Goal: Task Accomplishment & Management: Manage account settings

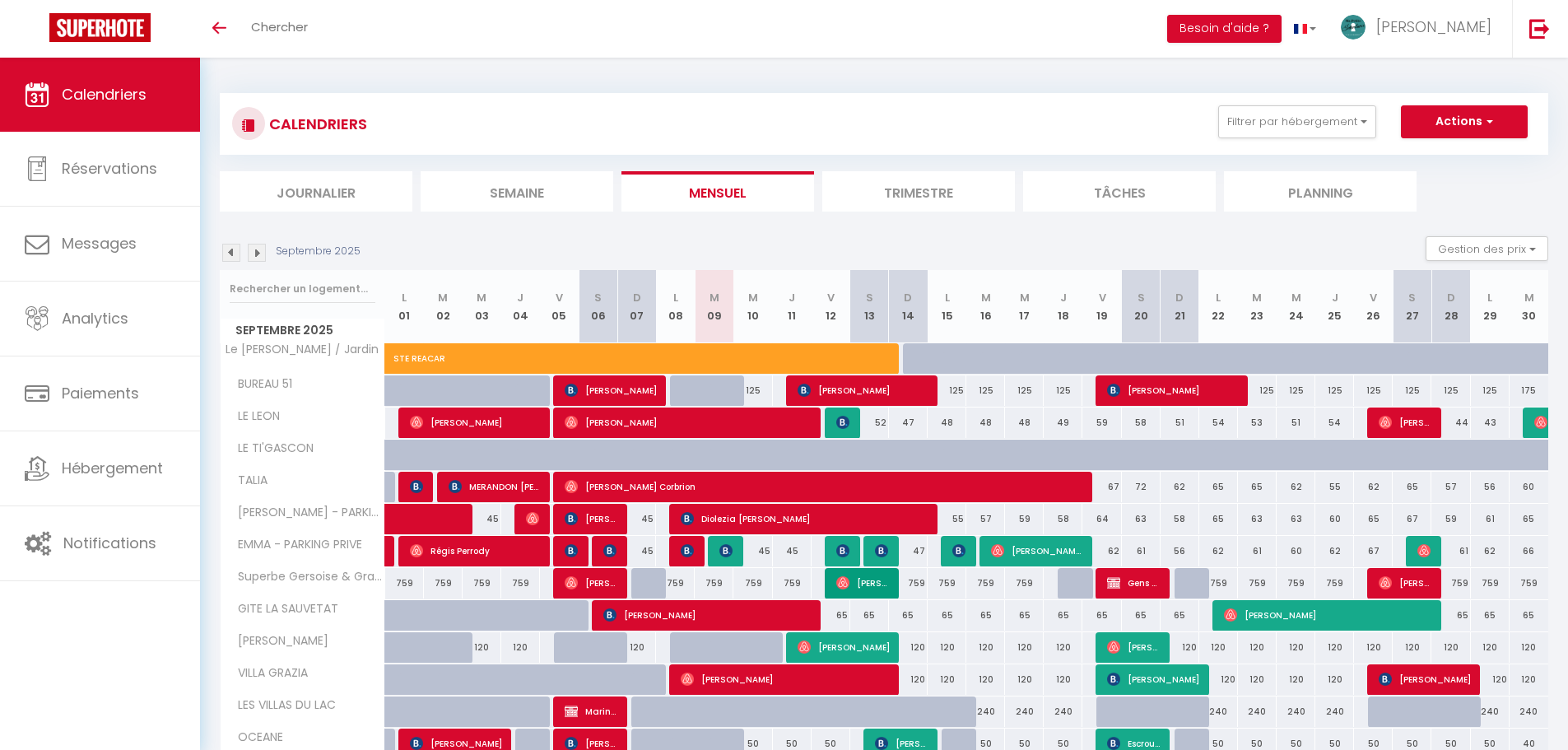
click at [233, 256] on img at bounding box center [231, 252] width 18 height 18
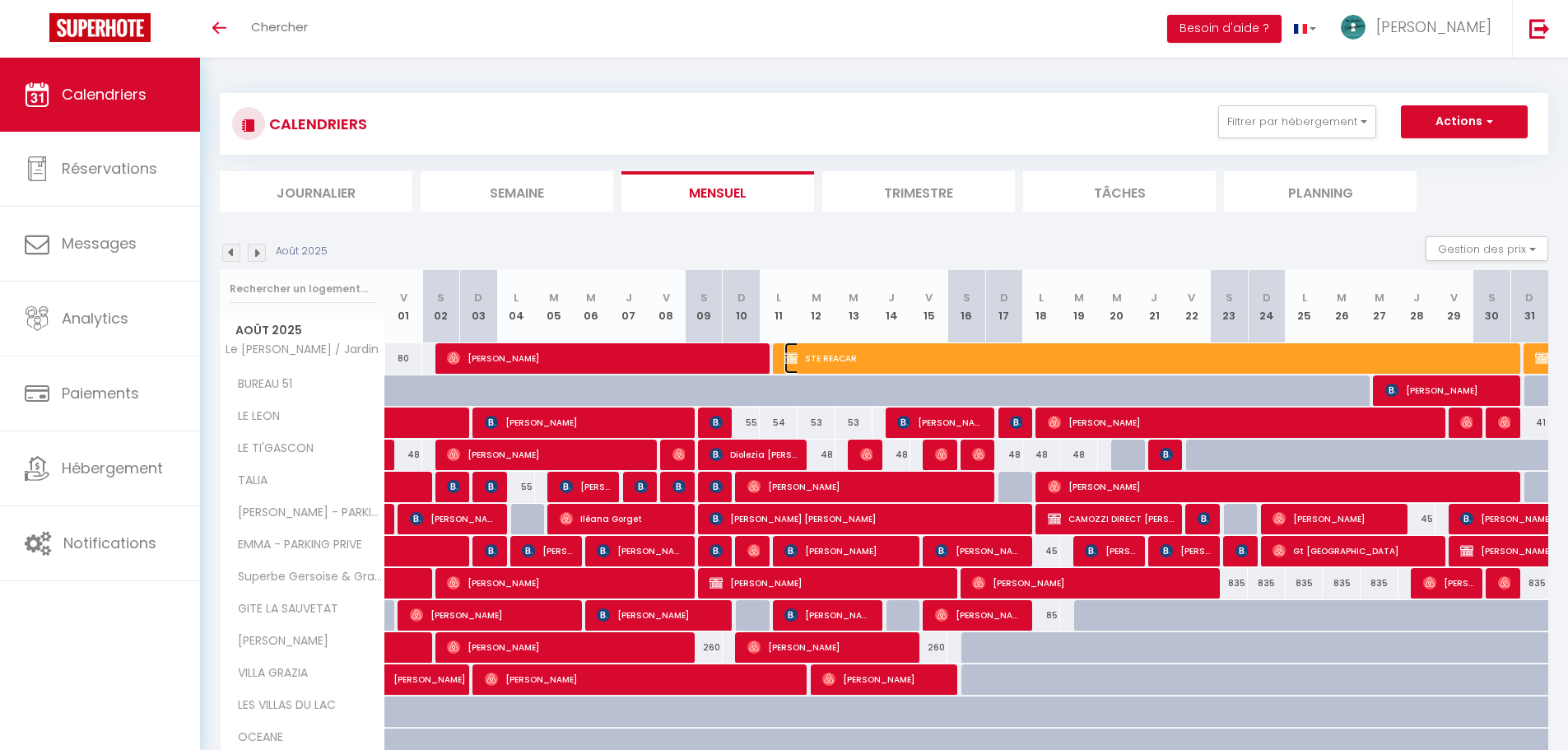
click at [836, 357] on span "STE REACAR" at bounding box center [1149, 358] width 732 height 31
select select "OK"
select select "KO"
select select "0"
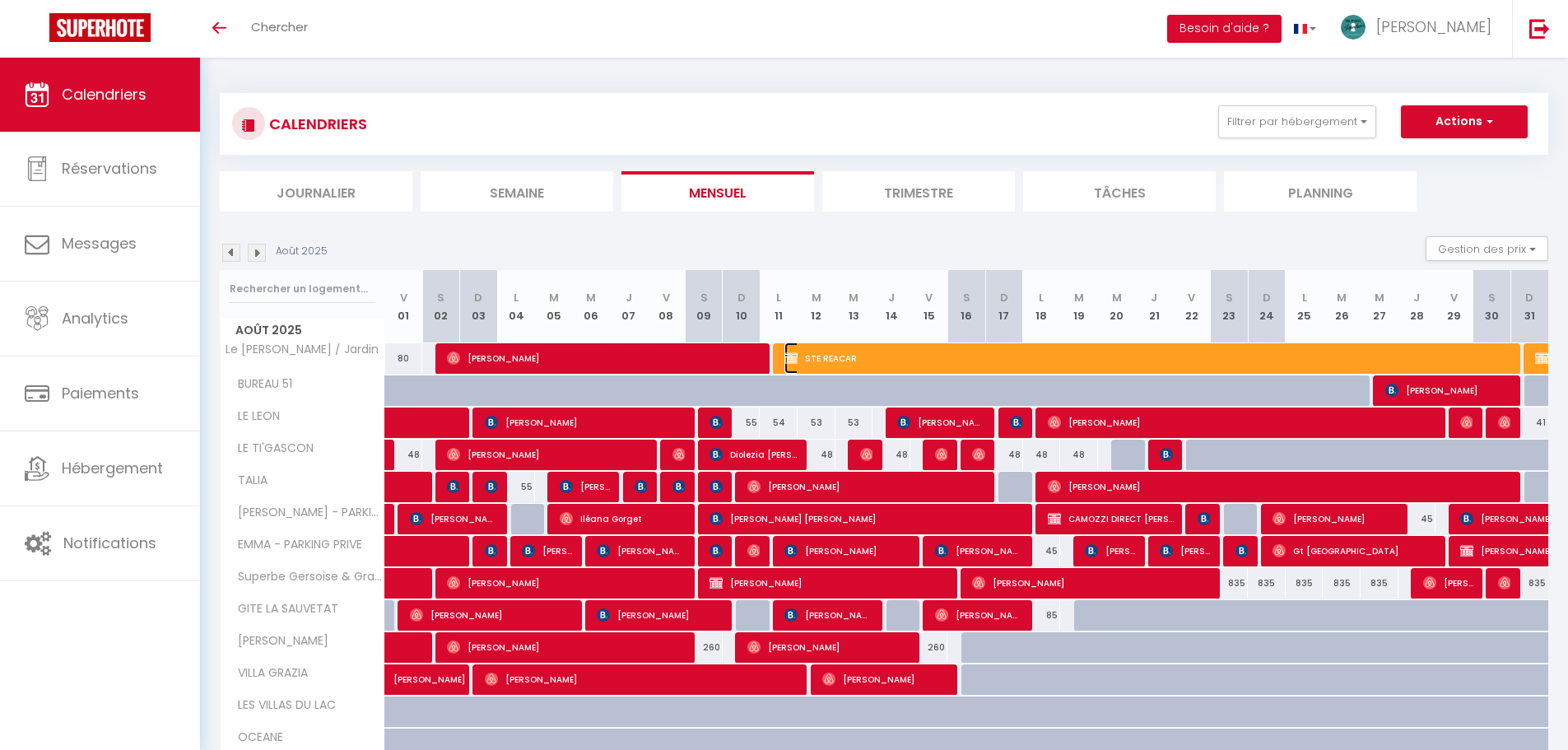
select select "1"
select select
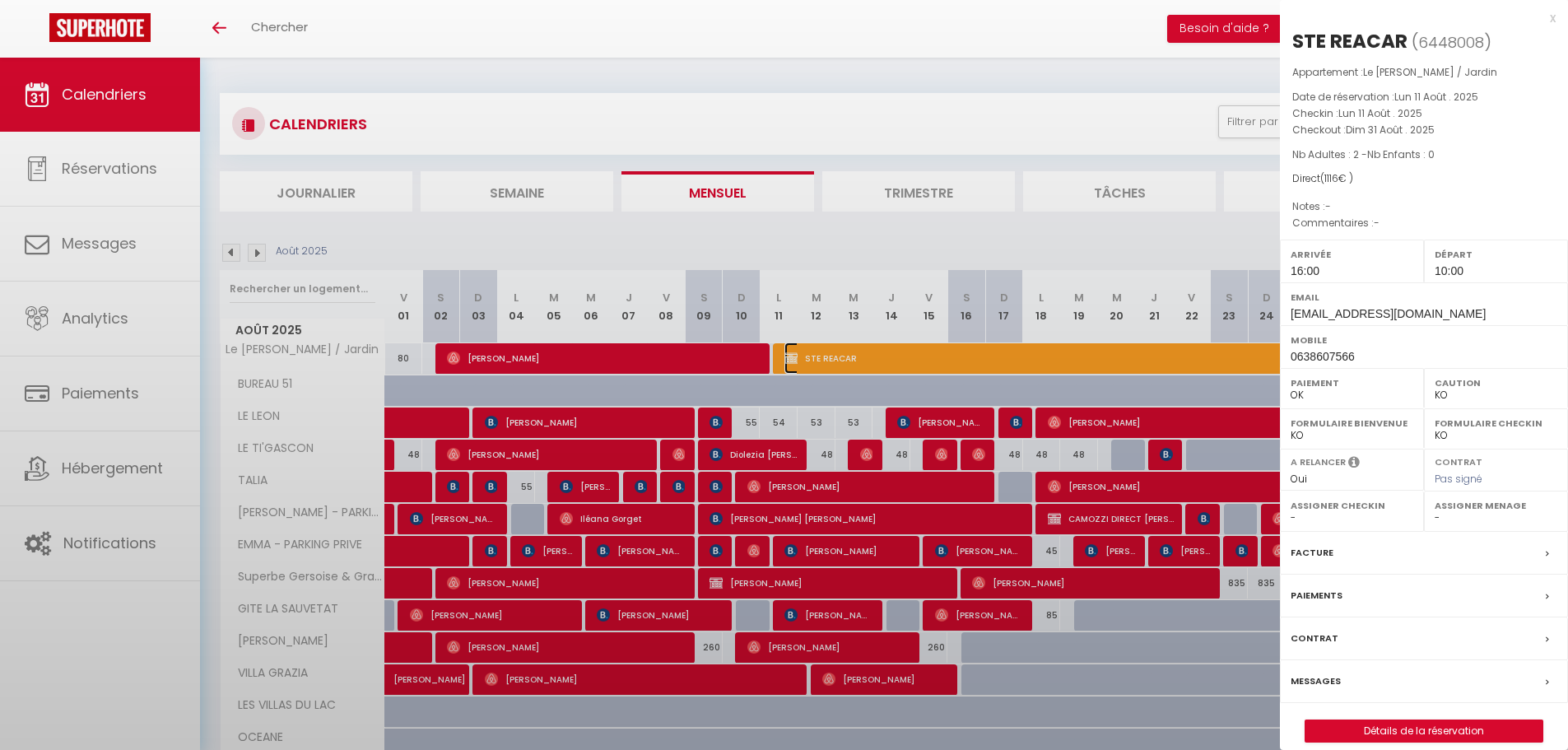
select select "33852"
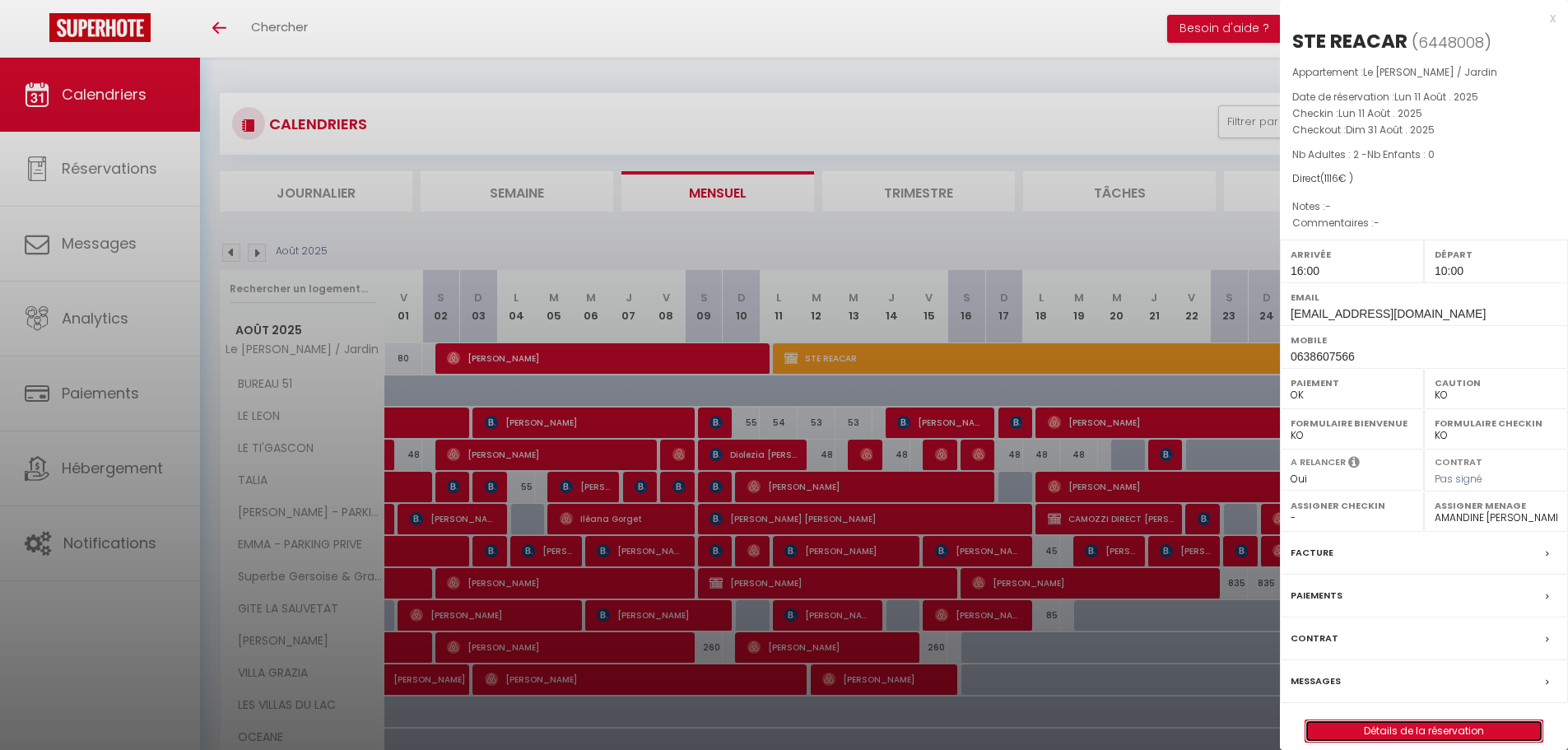
click at [1400, 729] on link "Détails de la réservation" at bounding box center [1424, 731] width 237 height 22
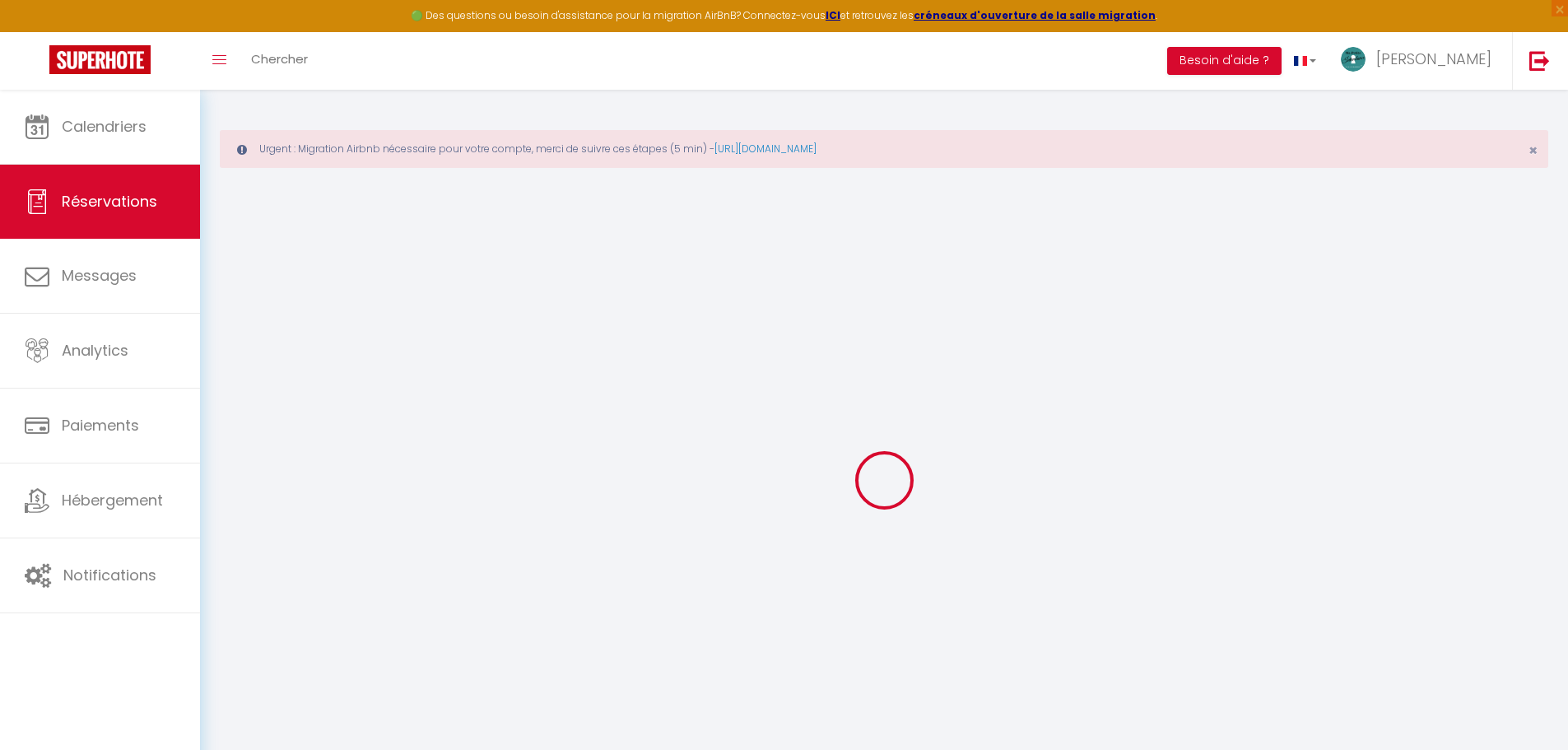
type input "STE"
type input "REACAR"
type input "[EMAIL_ADDRESS][DOMAIN_NAME]"
type input "0638607566"
type input "0477266610"
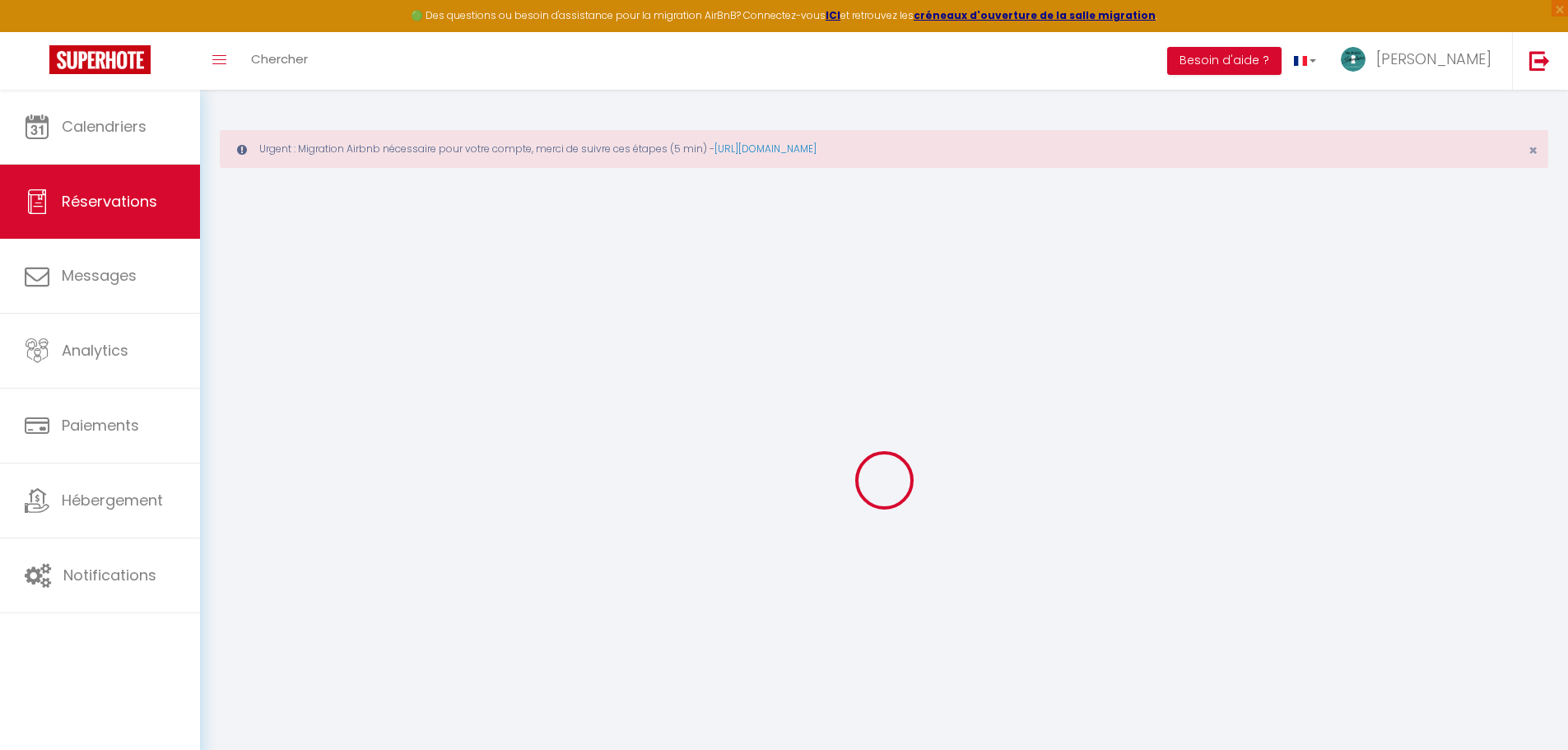
type input "42110"
type input "[STREET_ADDRESS]"
type input "CHAMBEON"
select select "FR"
select select "65922"
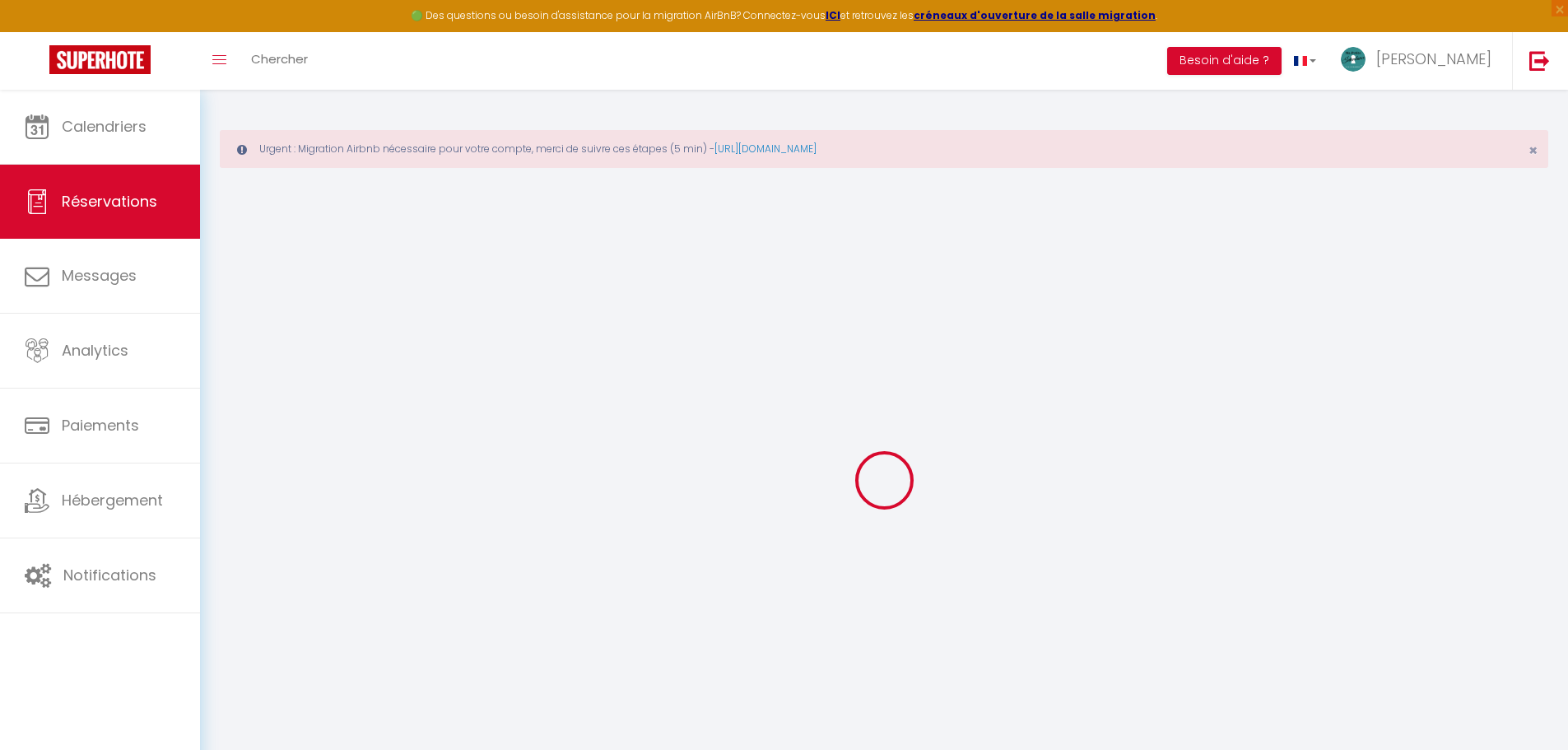
select select "1"
type input "Lun 11 Août 2025"
select select
type input "Dim 31 Août 2025"
select select
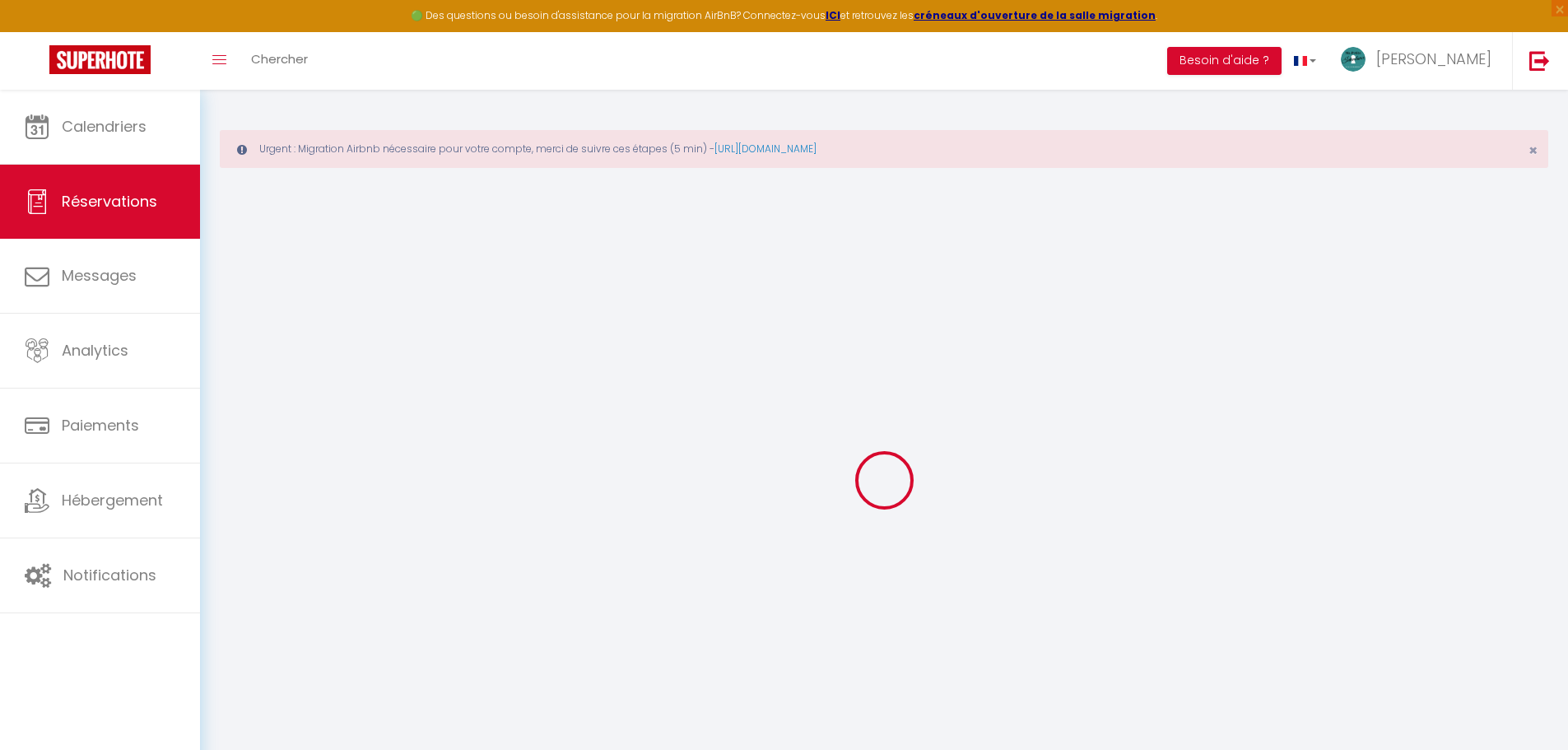
type input "2"
select select "12"
select select
type input "1050"
checkbox input "false"
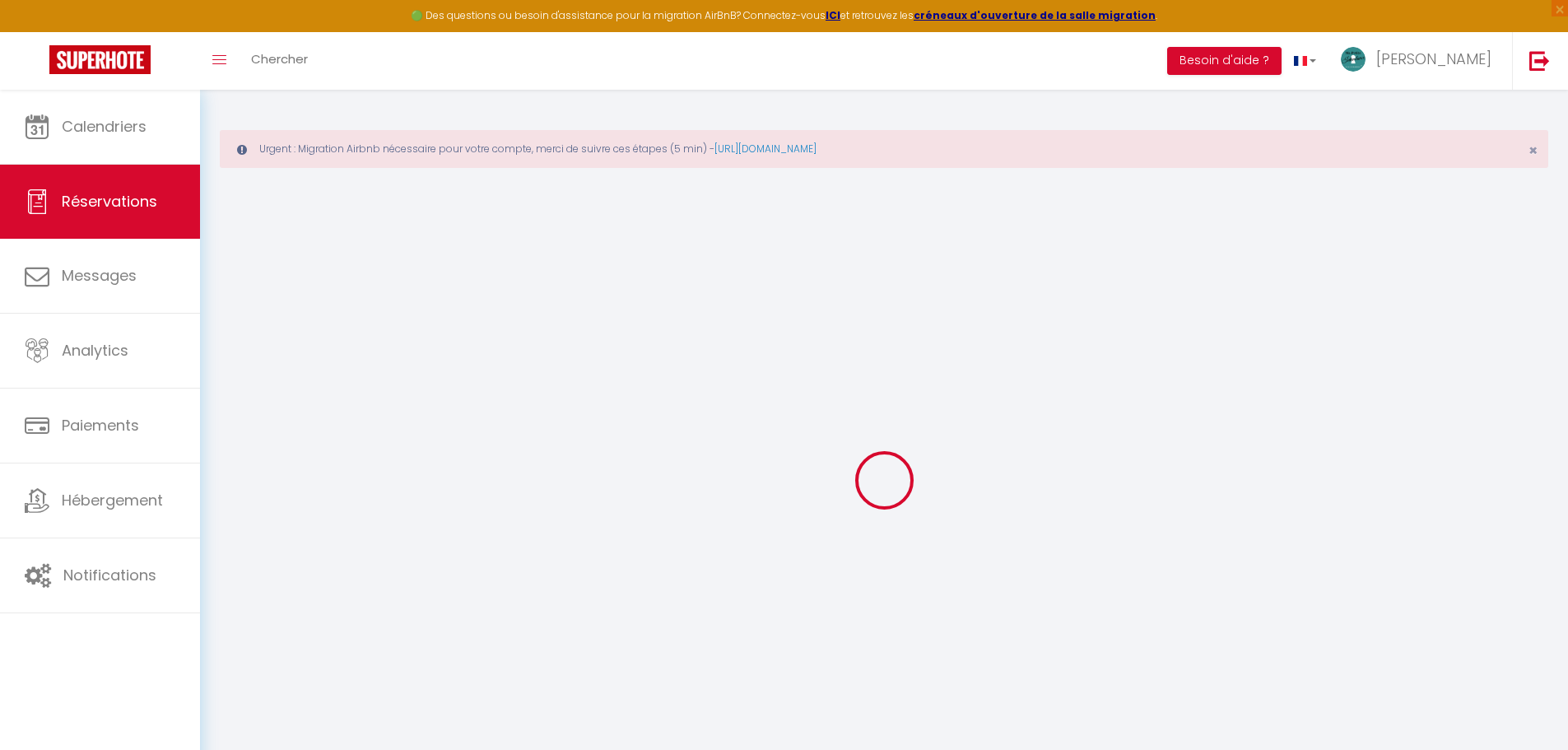
type input "0"
type input "66"
type input "0"
select select
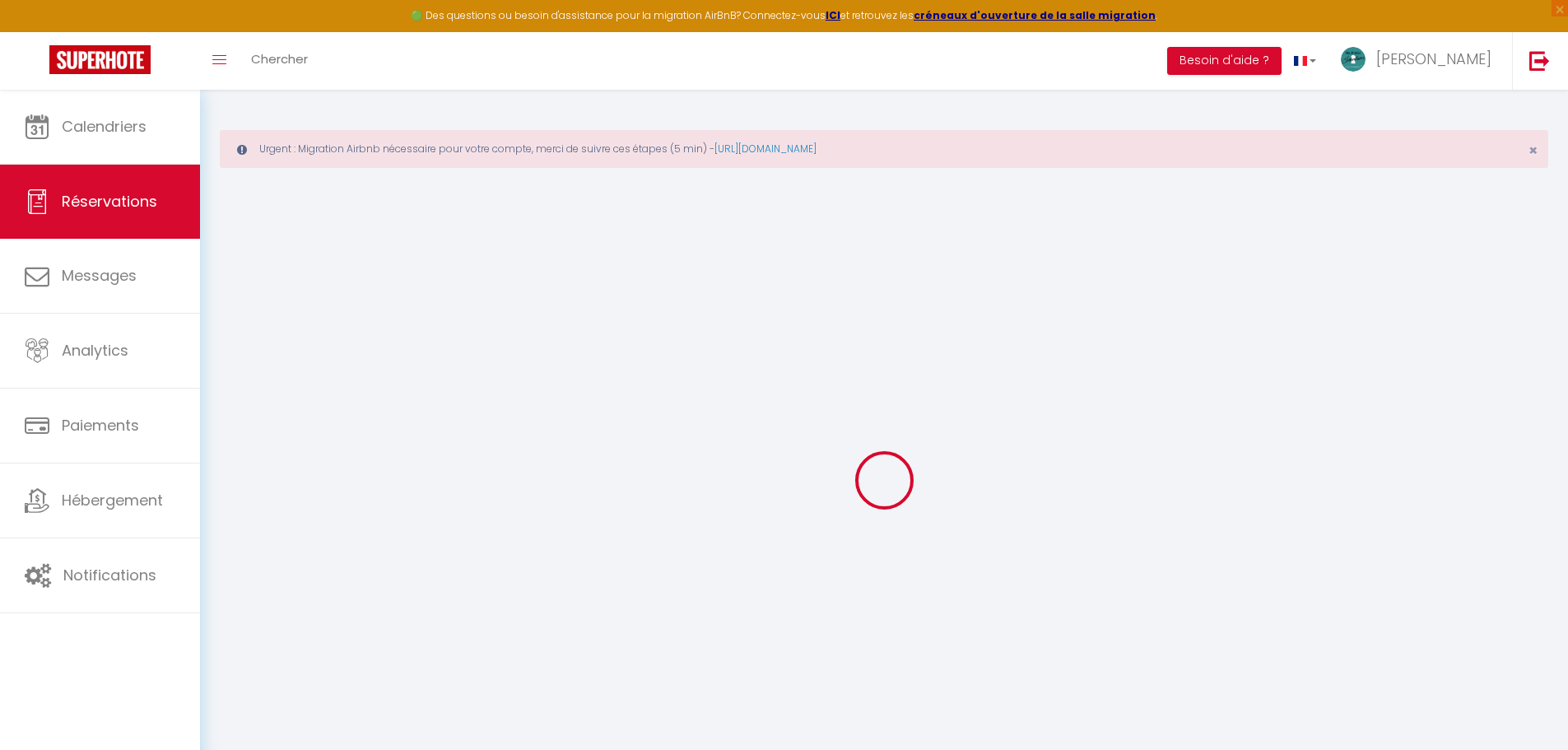
select select
select select "14"
checkbox input "false"
select select
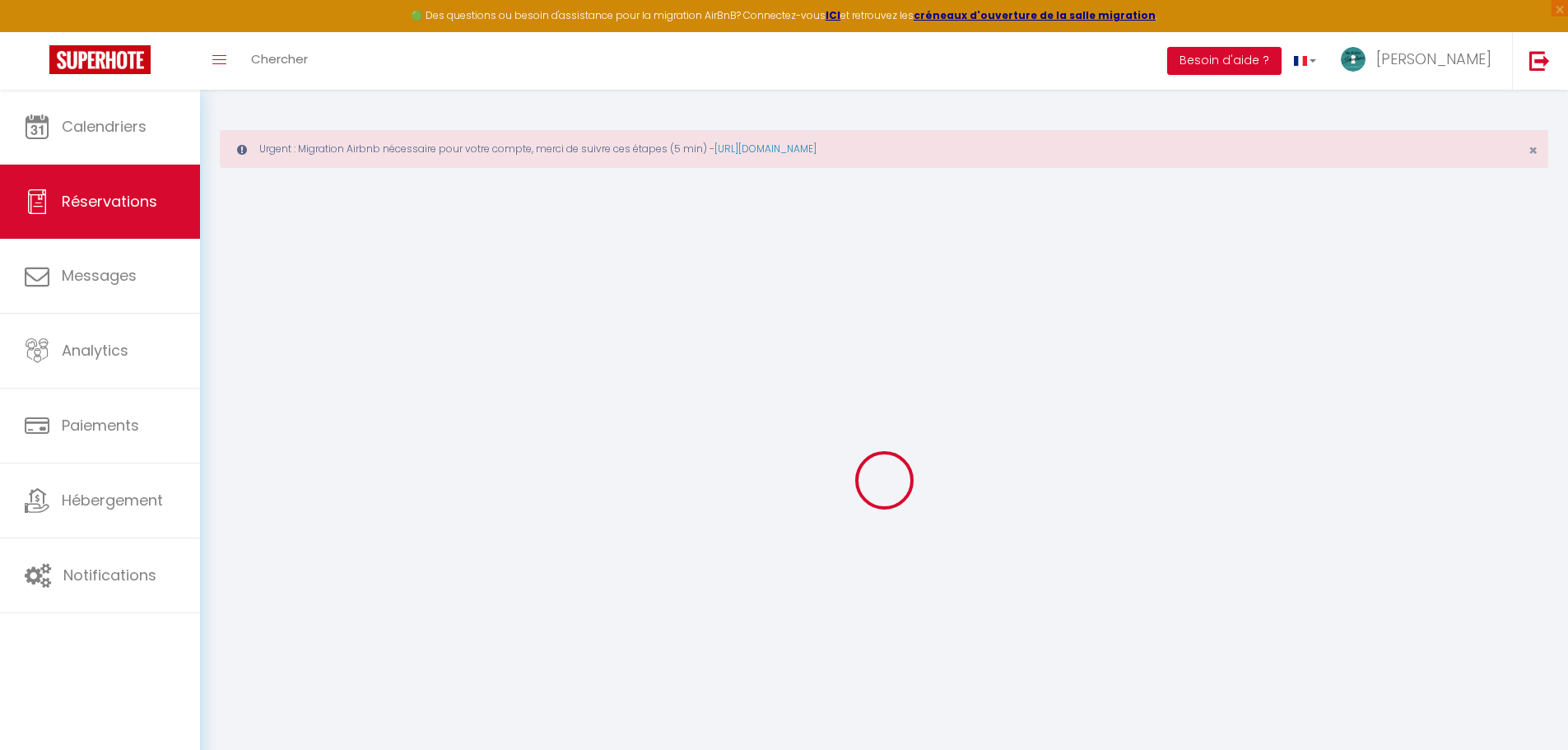
checkbox input "false"
select select
checkbox input "false"
select select
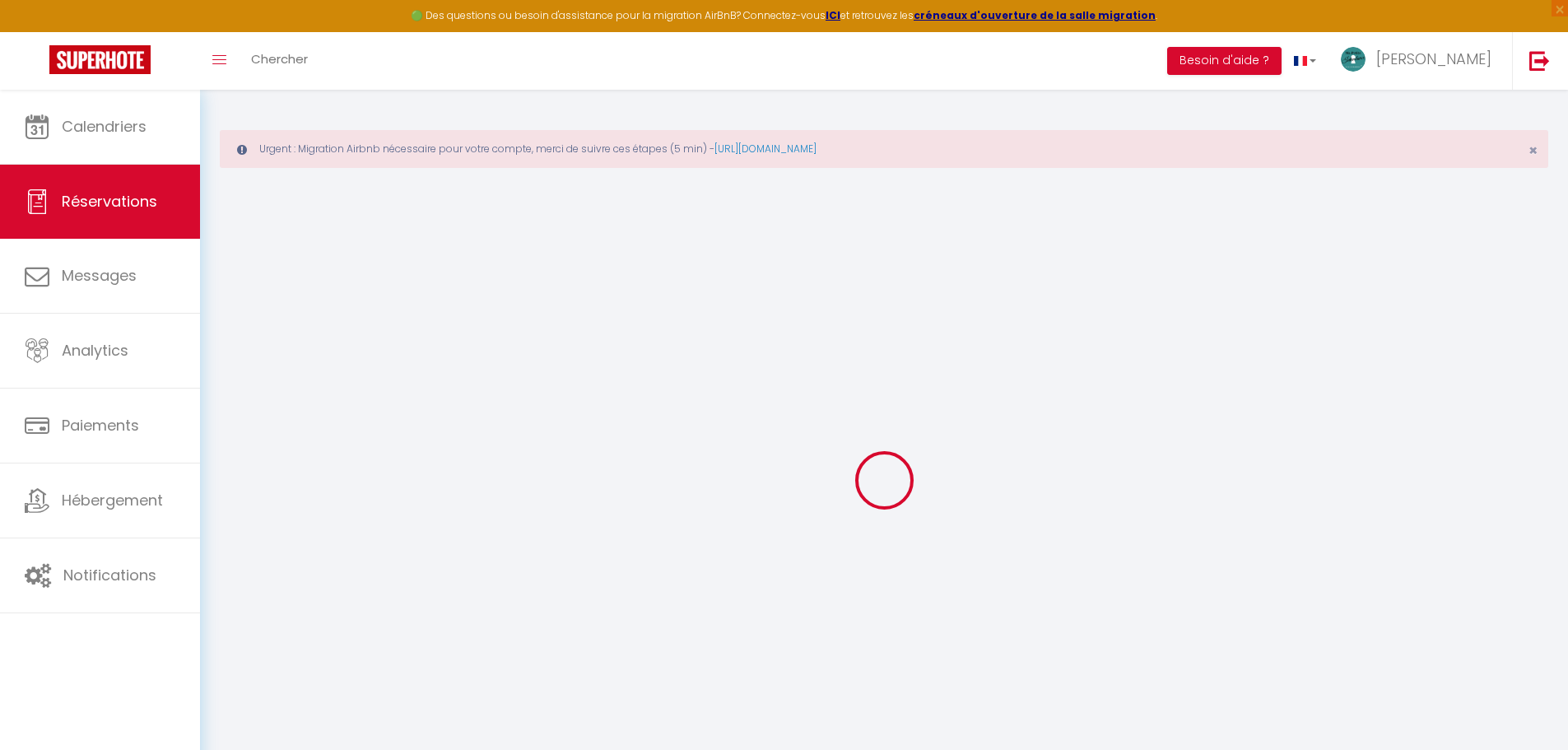
select select
checkbox input "false"
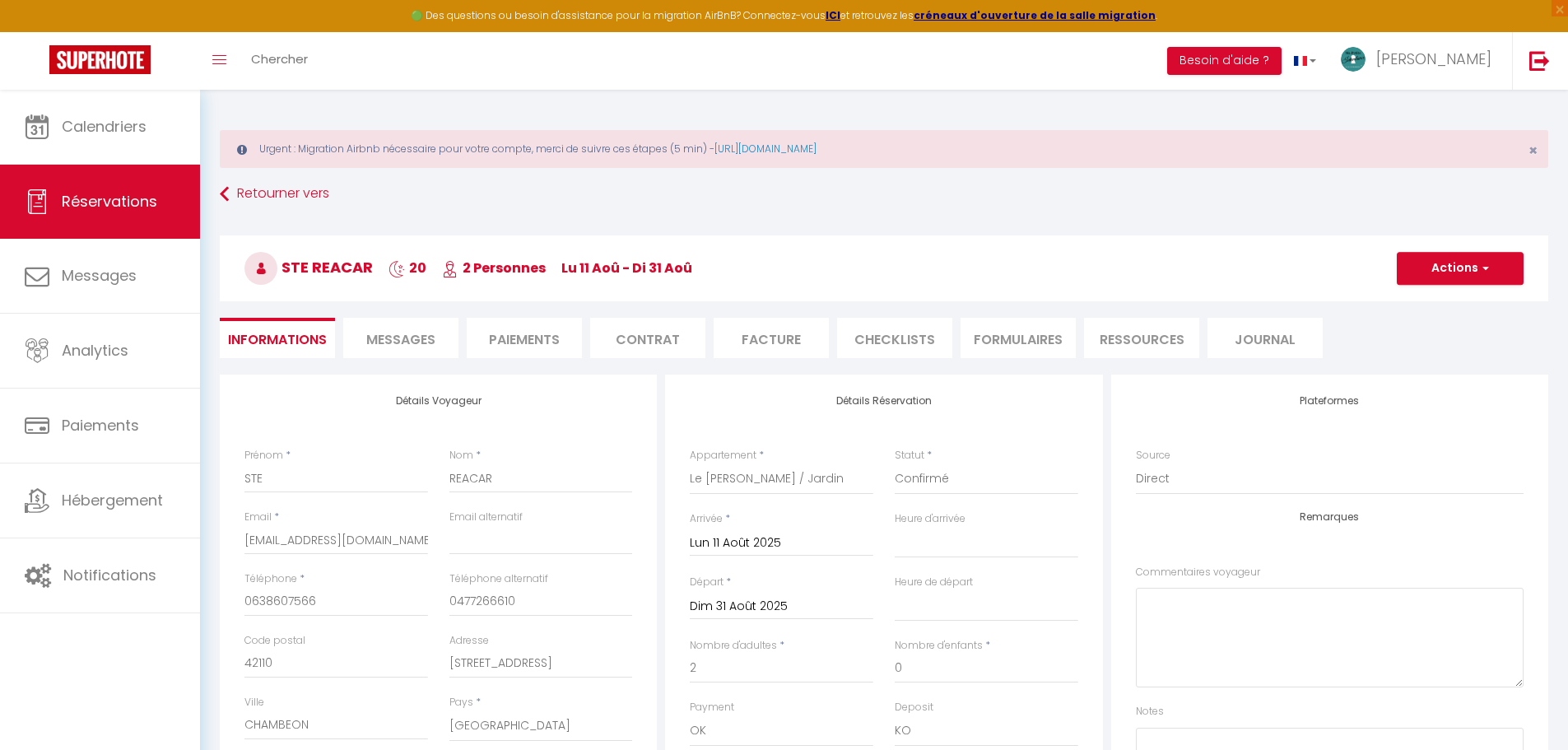
type input "66"
select select
checkbox input "false"
select select "16:00"
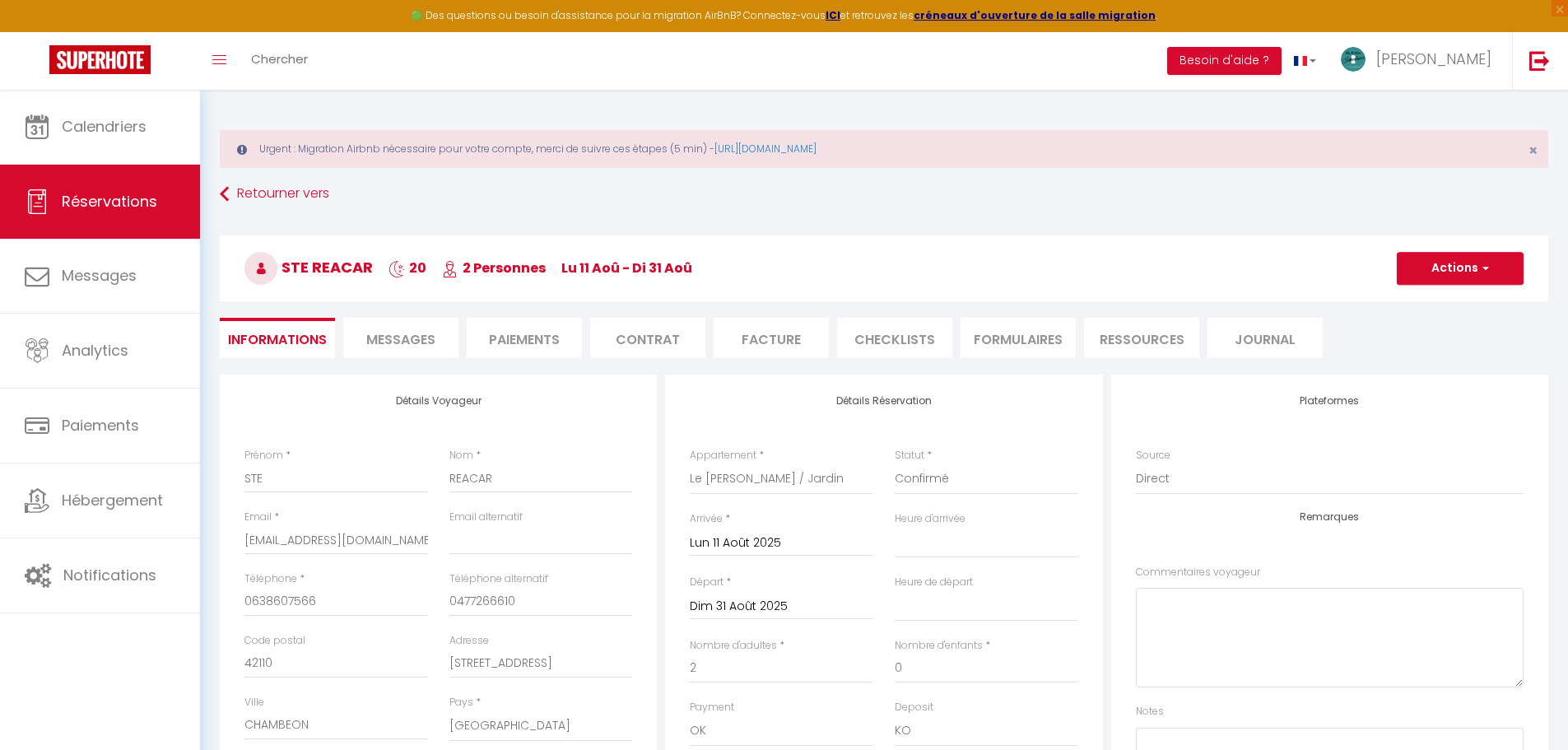
select select "10:00"
click at [756, 334] on li "Facture" at bounding box center [771, 338] width 115 height 40
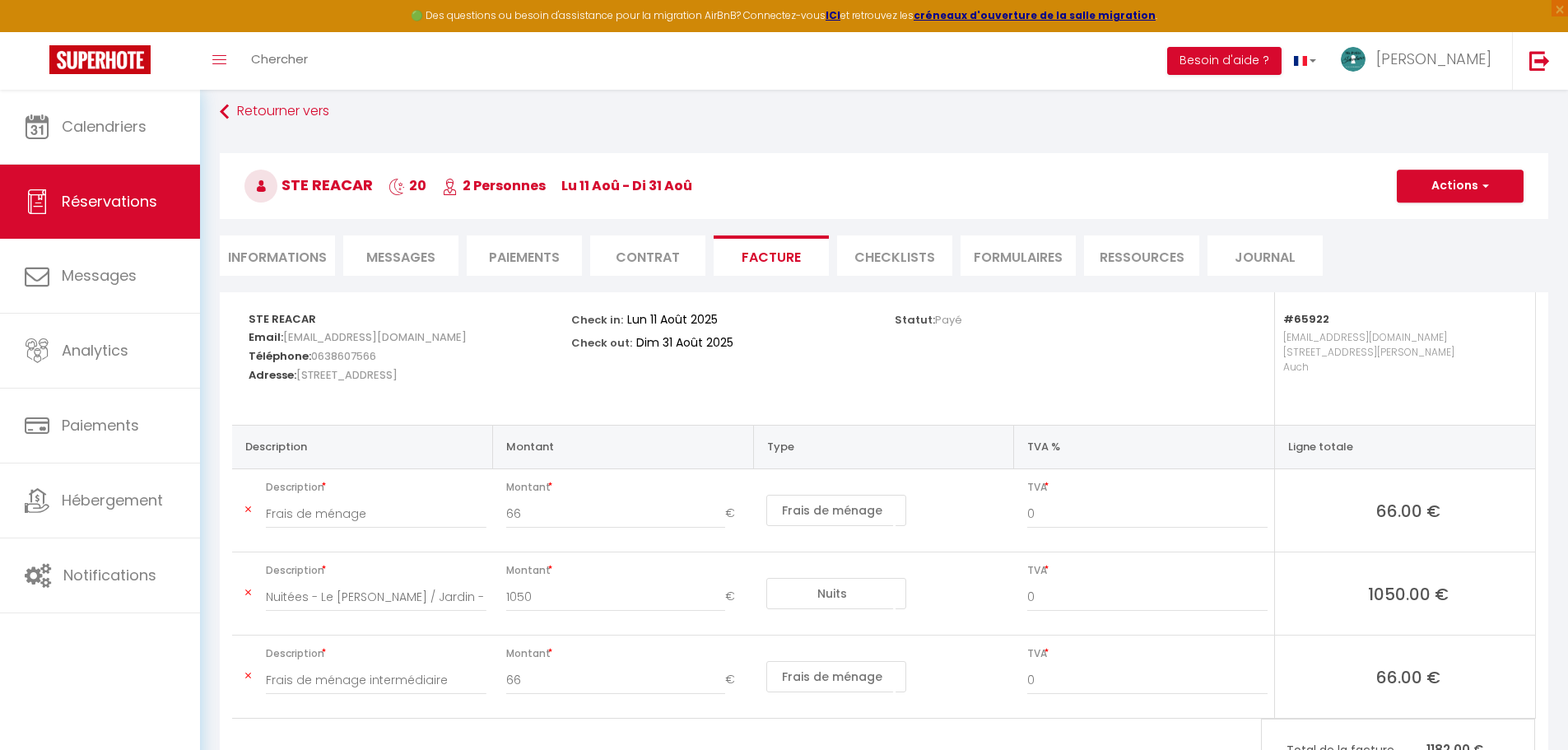
scroll to position [163, 0]
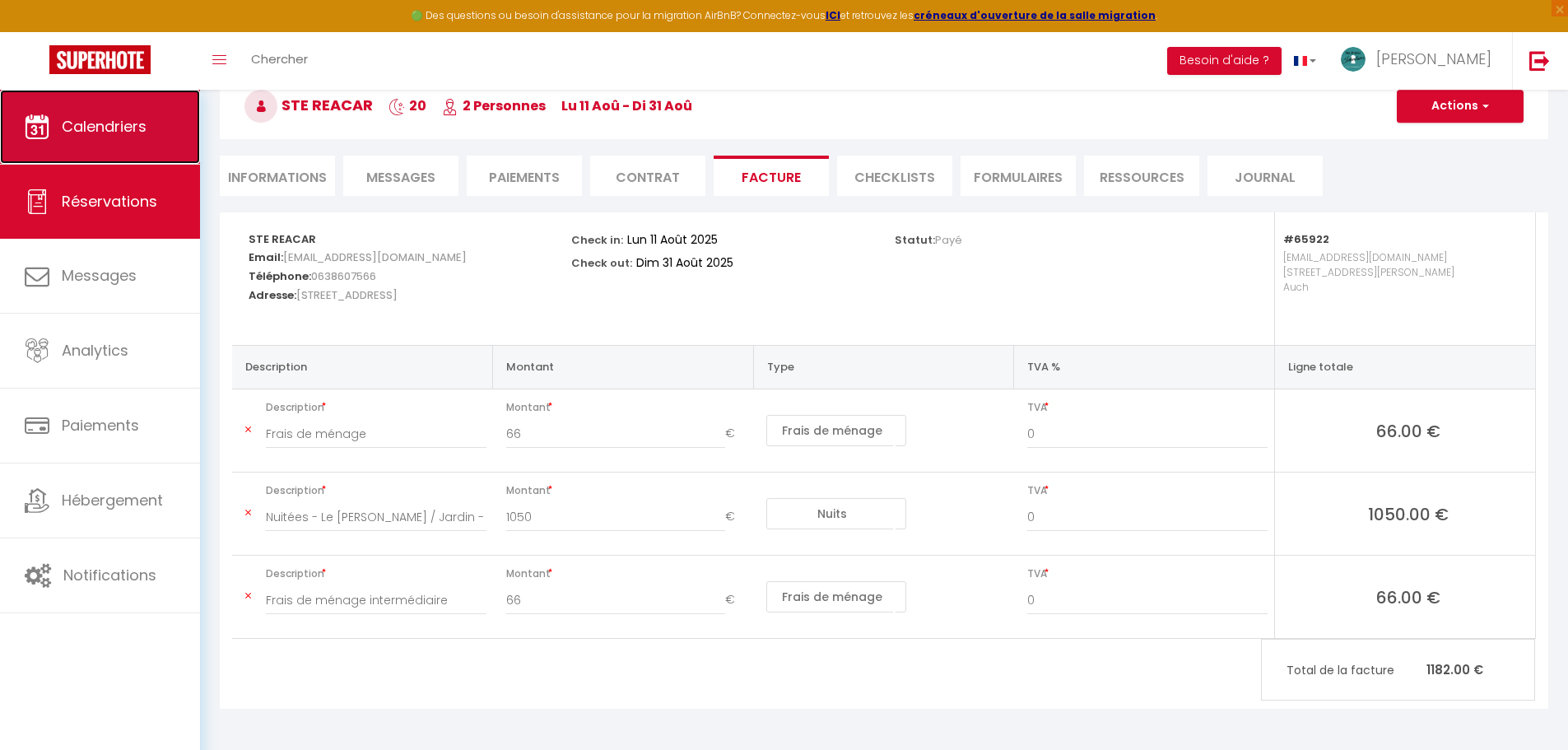
click at [122, 126] on span "Calendriers" at bounding box center [104, 126] width 85 height 21
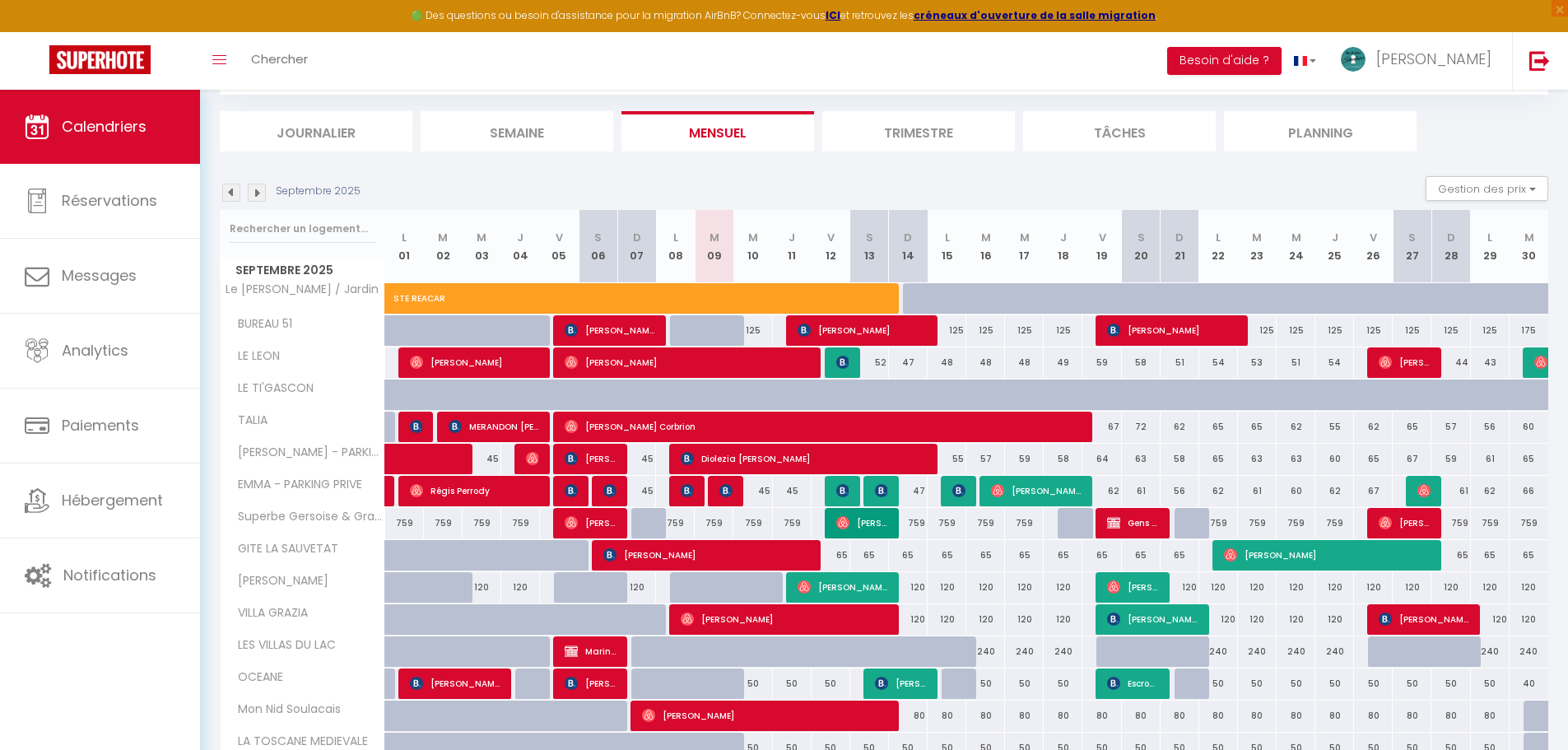
scroll to position [164, 0]
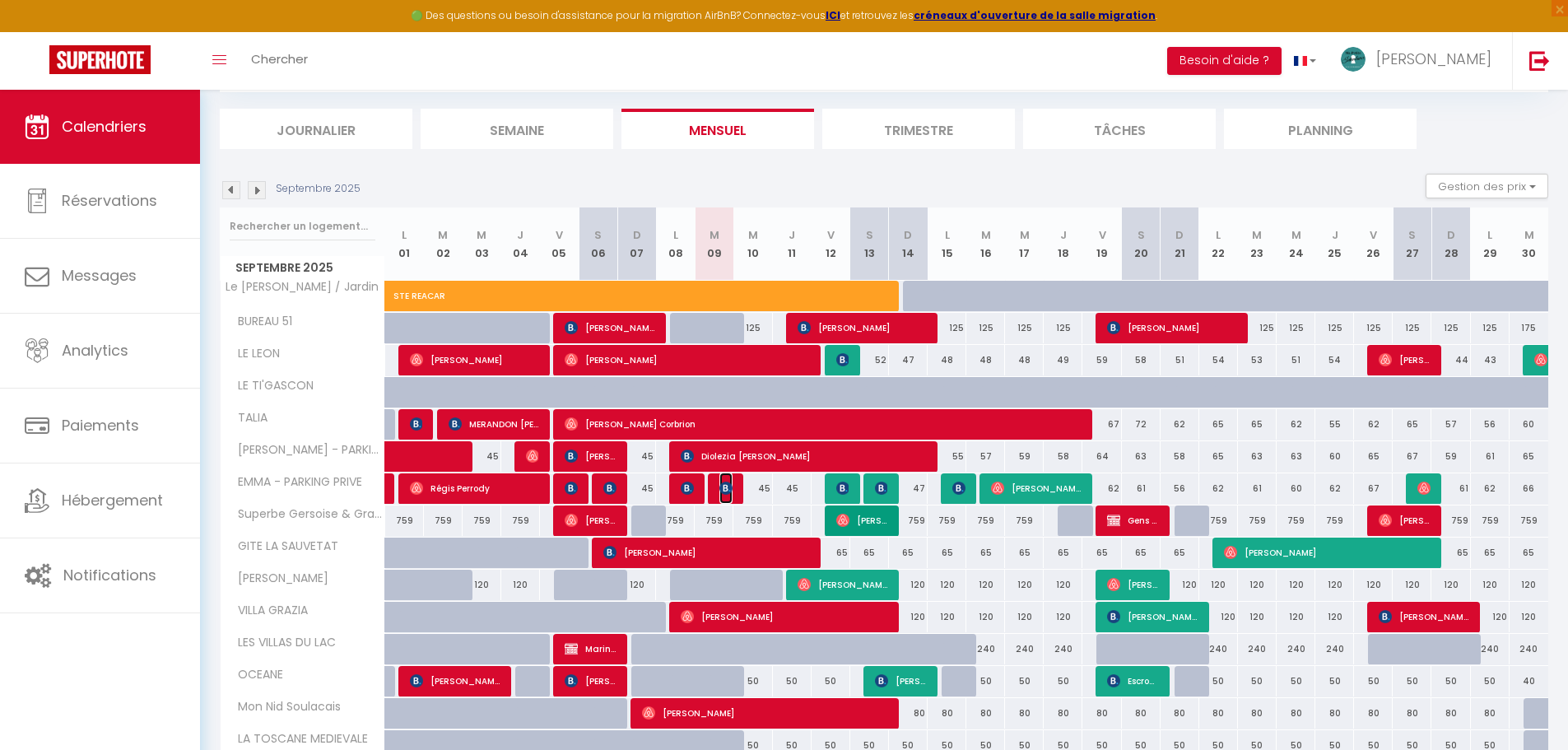
click at [721, 484] on img at bounding box center [726, 488] width 13 height 13
select select "OK"
select select "0"
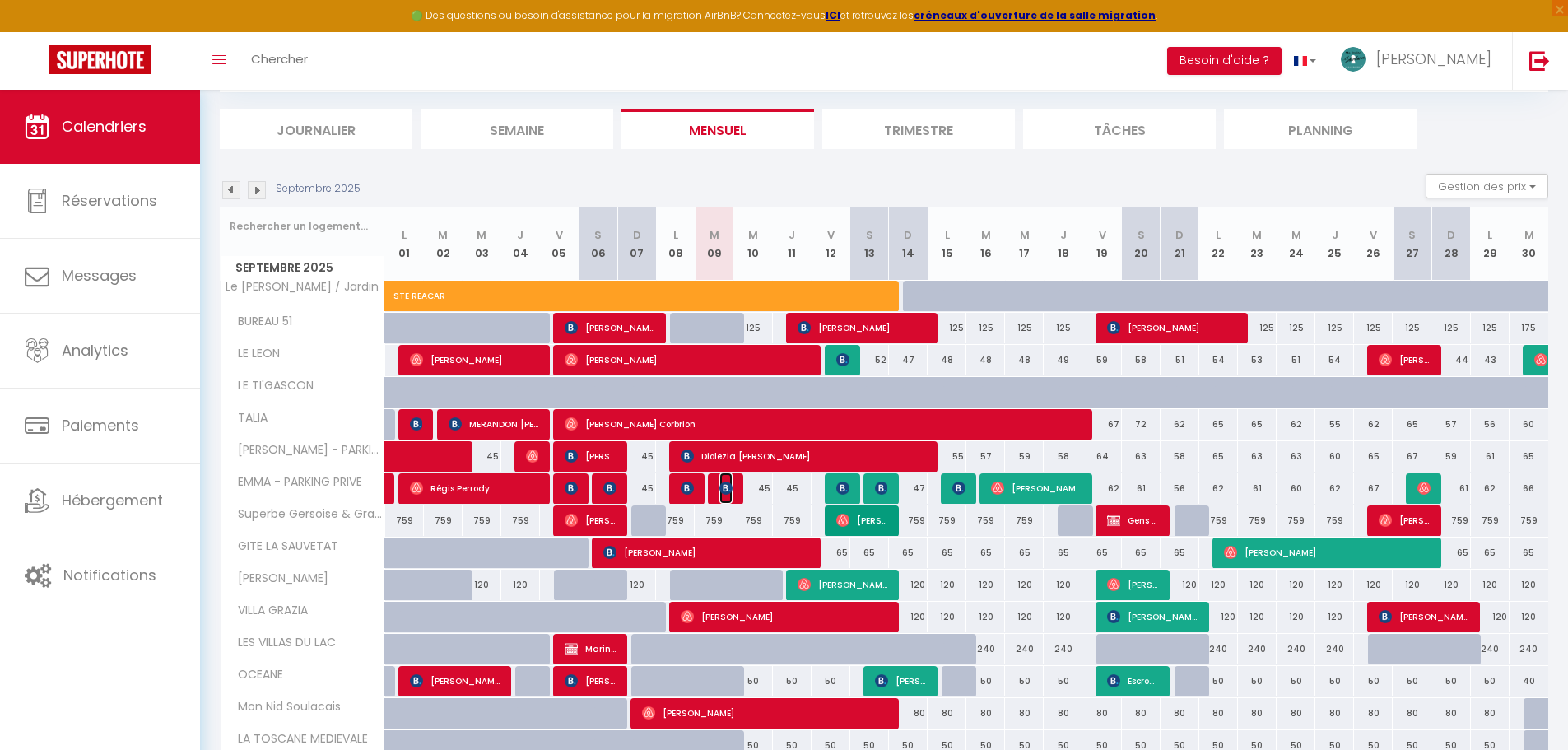
select select "1"
select select
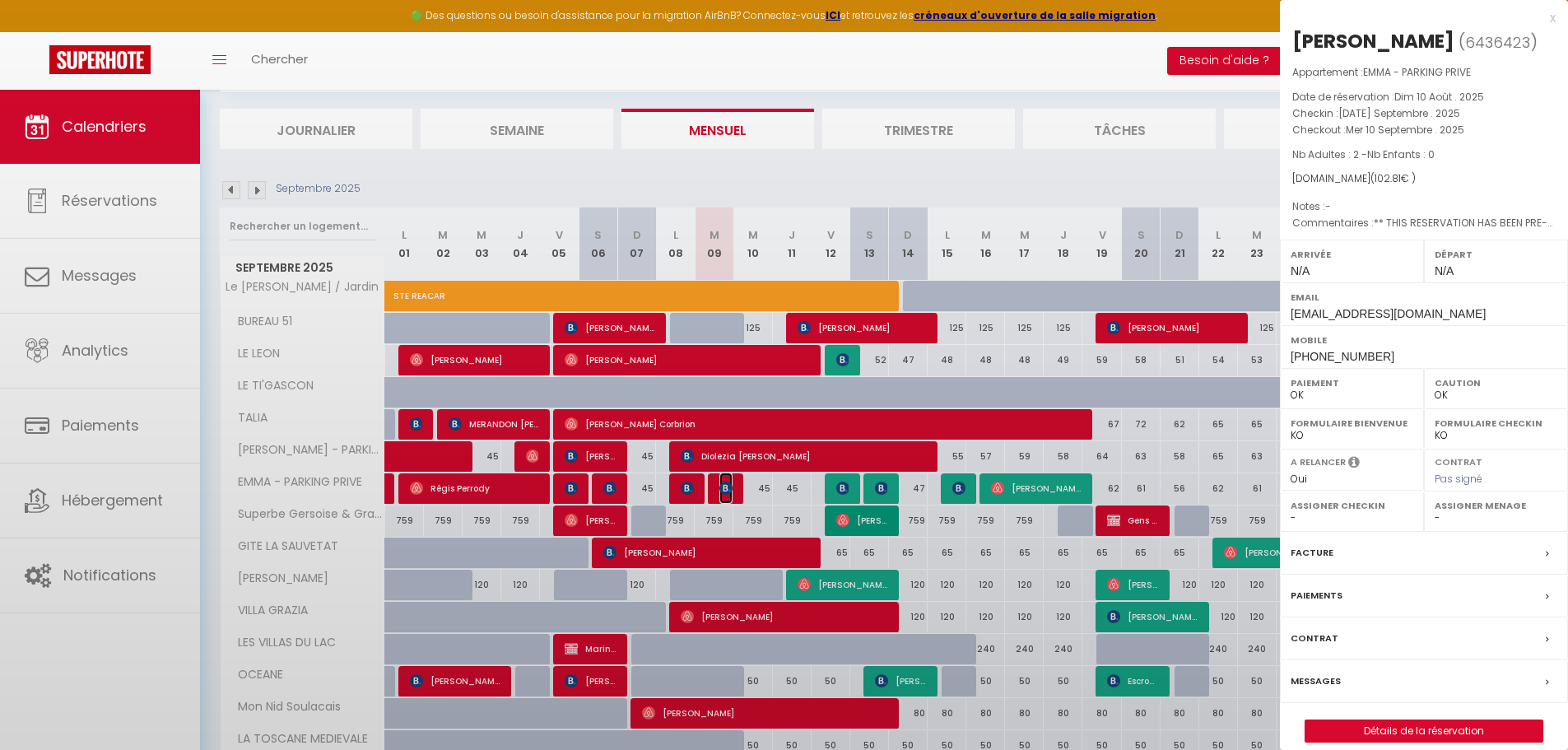
select select "36536"
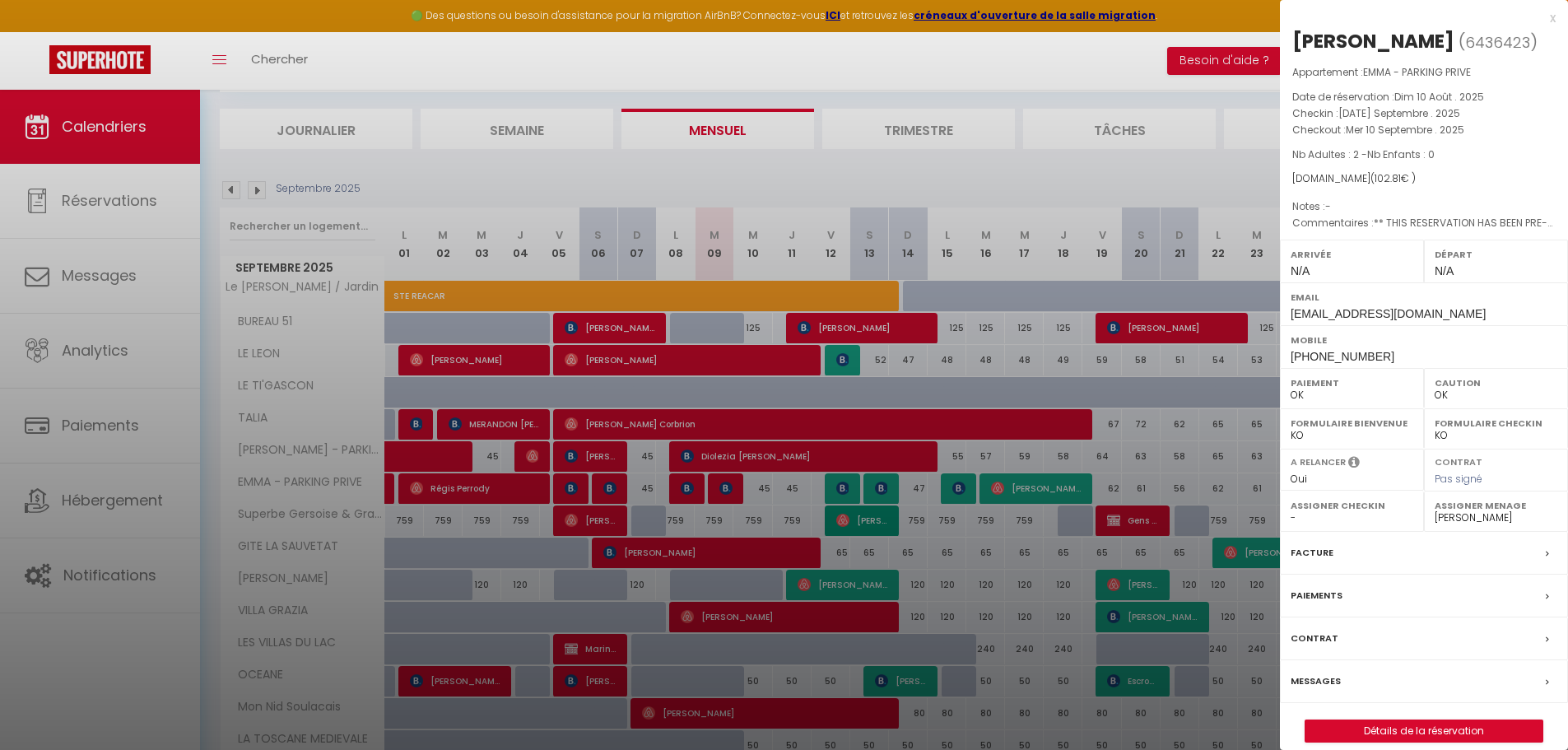
click at [721, 484] on div at bounding box center [784, 375] width 1568 height 750
